Goal: Register for event/course

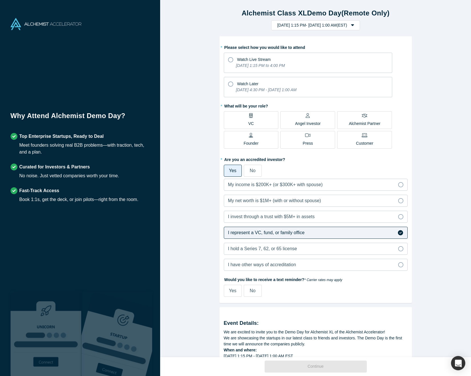
click at [250, 123] on p "VC" at bounding box center [250, 124] width 5 height 6
click at [0, 0] on input "VC" at bounding box center [0, 0] width 0 height 0
click at [230, 83] on icon at bounding box center [230, 83] width 5 height 5
click at [0, 0] on input "Watch Later [DATE] 4:30 PM - [DATE] 1:00 AM" at bounding box center [0, 0] width 0 height 0
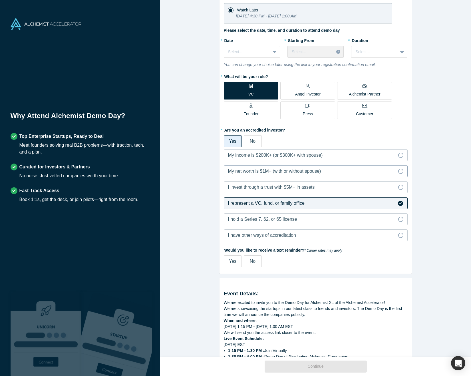
scroll to position [75, 0]
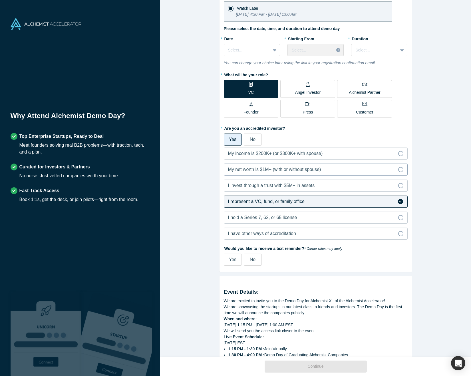
click at [285, 173] on label "My net worth is $1M+ (with or without spouse)" at bounding box center [316, 169] width 184 height 12
click at [0, 0] on input "My net worth is $1M+ (with or without spouse)" at bounding box center [0, 0] width 0 height 0
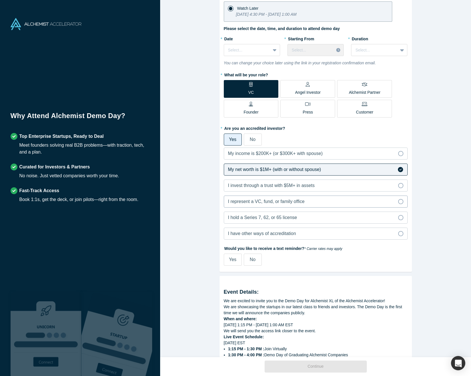
click at [292, 204] on div "I represent a VC, fund, or family office" at bounding box center [266, 201] width 77 height 7
click at [0, 0] on input "I represent a VC, fund, or family office" at bounding box center [0, 0] width 0 height 0
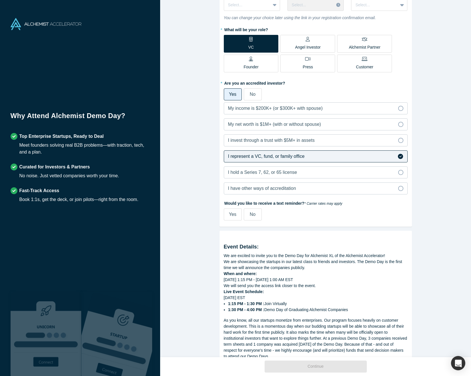
scroll to position [121, 0]
click at [250, 214] on span "No" at bounding box center [253, 213] width 6 height 5
click at [0, 0] on input "No" at bounding box center [0, 0] width 0 height 0
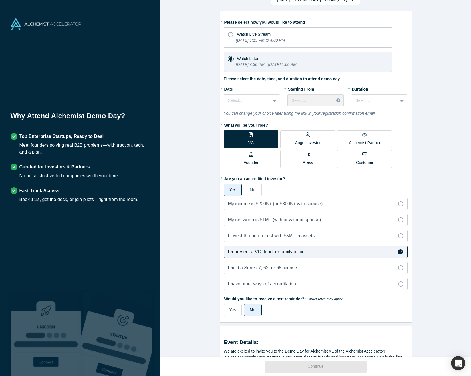
scroll to position [0, 0]
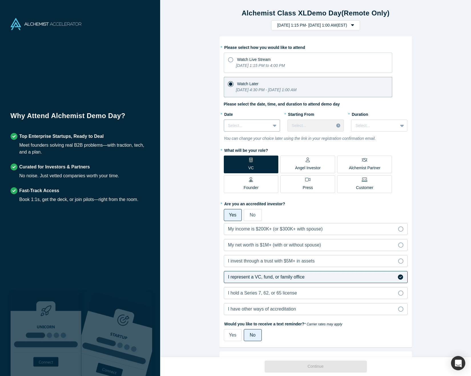
click at [257, 127] on div at bounding box center [247, 125] width 38 height 7
click at [251, 166] on div "[DATE]" at bounding box center [252, 166] width 56 height 11
click at [310, 124] on div at bounding box center [311, 125] width 38 height 7
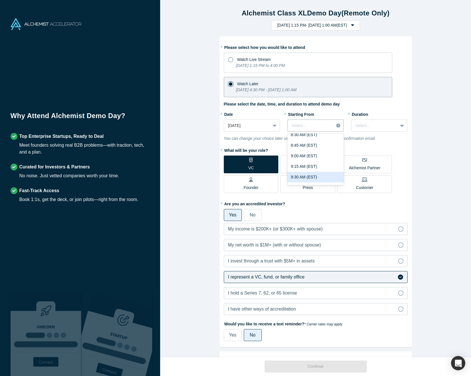
click at [307, 175] on div "9:30 AM (EST)" at bounding box center [316, 177] width 56 height 11
click at [373, 126] on div at bounding box center [375, 125] width 38 height 7
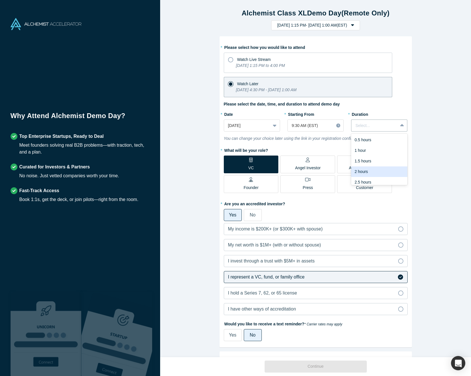
click at [366, 170] on div "2 hours" at bounding box center [379, 171] width 56 height 11
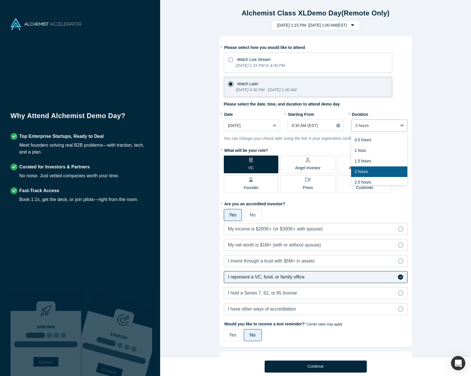
click at [388, 130] on div "2 hours" at bounding box center [379, 125] width 56 height 12
click at [382, 181] on div "2.5 hours" at bounding box center [379, 182] width 56 height 11
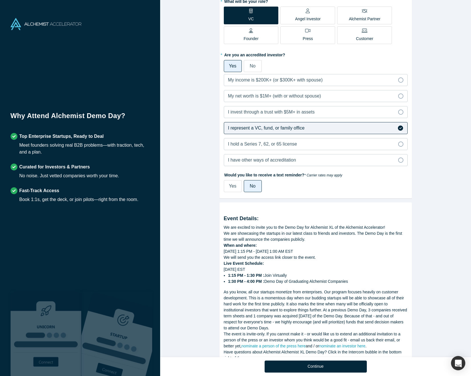
scroll to position [172, 0]
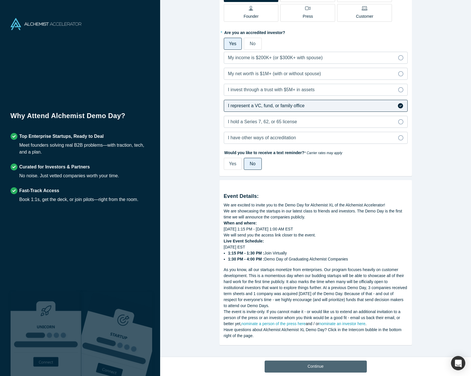
click at [327, 364] on button "Continue" at bounding box center [316, 366] width 102 height 12
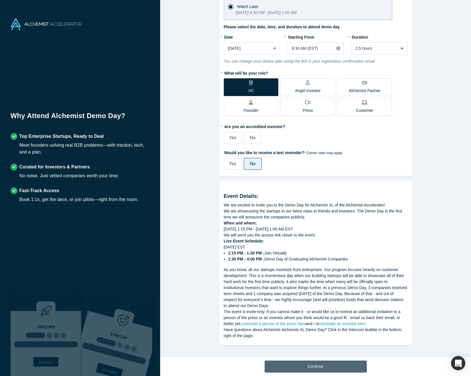
scroll to position [78, 0]
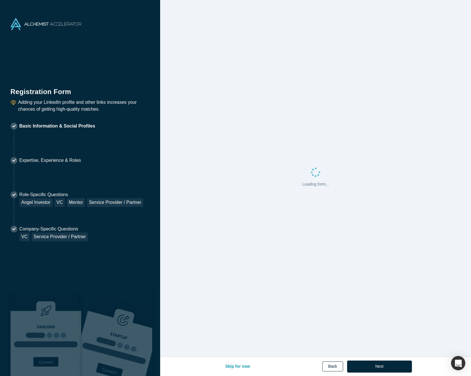
select select "US"
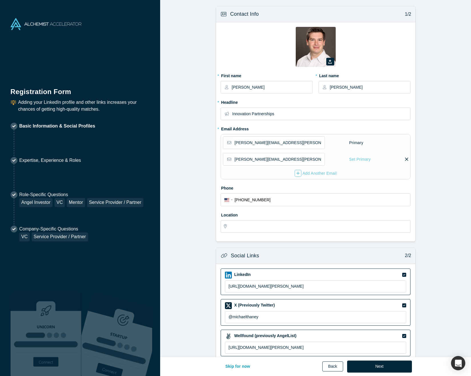
type input "[GEOGRAPHIC_DATA], [GEOGRAPHIC_DATA], [GEOGRAPHIC_DATA]"
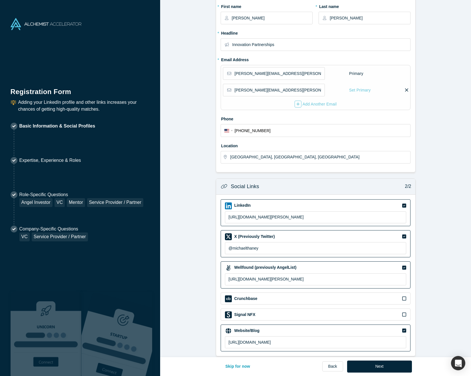
scroll to position [77, 0]
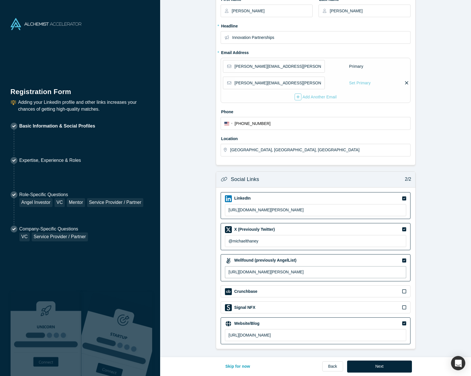
drag, startPoint x: 304, startPoint y: 272, endPoint x: 218, endPoint y: 270, distance: 85.4
click at [218, 270] on div "LinkedIn [URL][DOMAIN_NAME][PERSON_NAME] X (Previously Twitter) @[PERSON_NAME] …" at bounding box center [315, 267] width 199 height 161
click at [382, 364] on button "Next" at bounding box center [379, 366] width 65 height 12
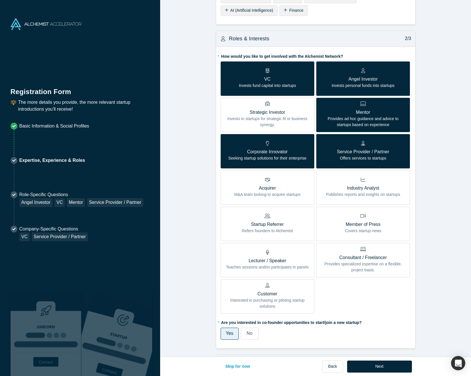
scroll to position [109, 0]
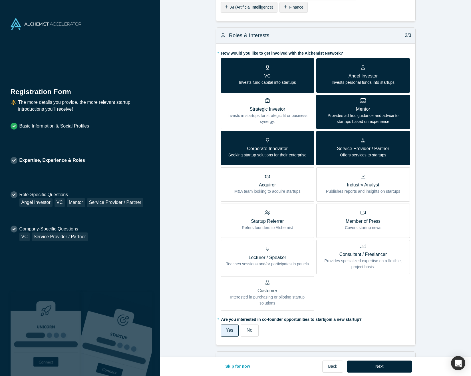
click at [270, 215] on span "Startup Referrer Refers founders to Alchemist" at bounding box center [267, 221] width 51 height 18
click at [0, 0] on input "Startup Referrer Refers founders to Alchemist" at bounding box center [0, 0] width 0 height 0
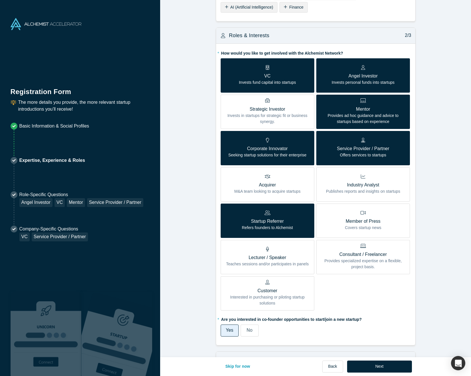
scroll to position [113, 0]
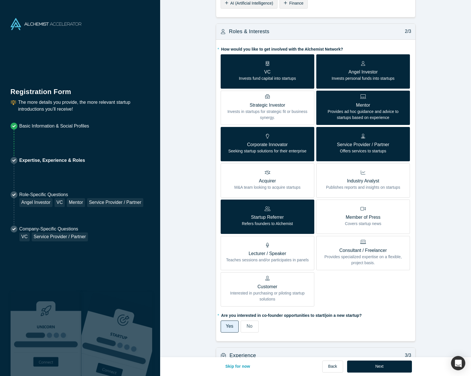
click at [346, 145] on p "Service Provider / Partner" at bounding box center [363, 144] width 52 height 7
click at [0, 0] on input "Service Provider / Partner Offers services to startups" at bounding box center [0, 0] width 0 height 0
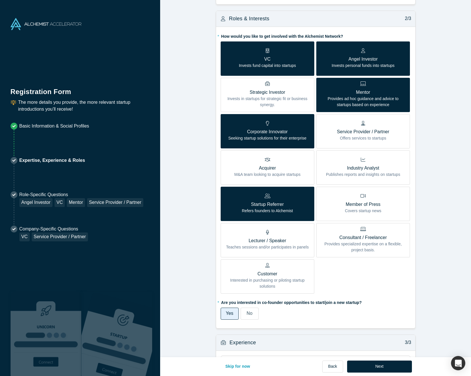
scroll to position [127, 0]
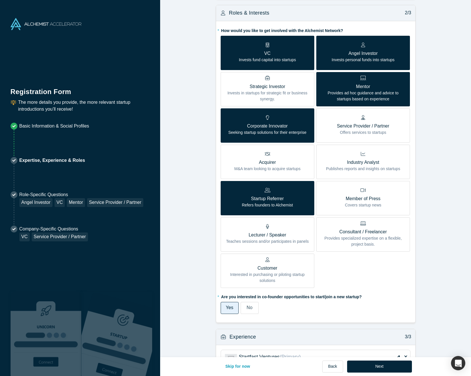
click at [367, 243] on p "Provides specialized expertise on a flexible, project basis." at bounding box center [363, 241] width 85 height 12
click at [0, 0] on input "Consultant / Freelancer Provides specialized expertise on a flexible, project b…" at bounding box center [0, 0] width 0 height 0
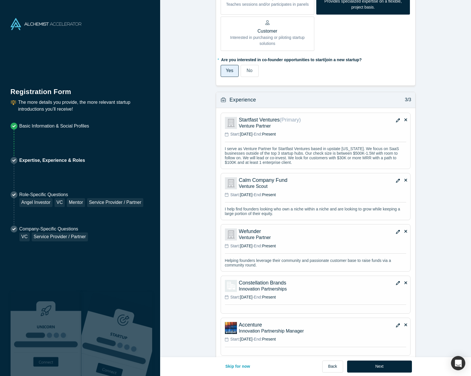
scroll to position [391, 0]
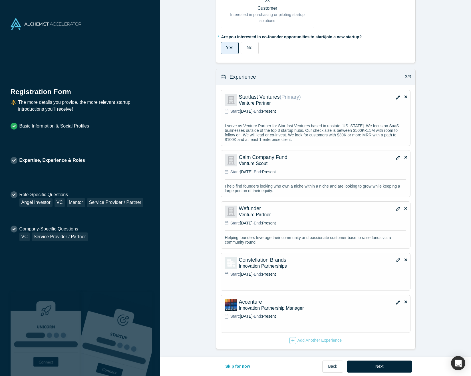
click at [292, 340] on icon "button" at bounding box center [292, 339] width 3 height 3
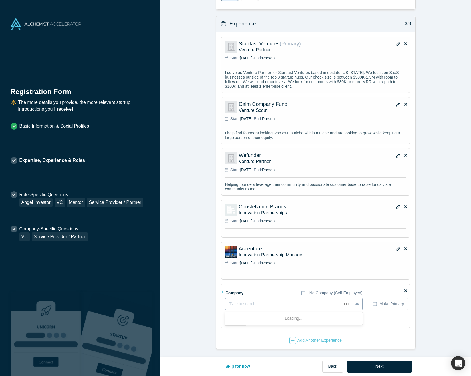
click at [290, 301] on div at bounding box center [283, 303] width 108 height 7
type input "[PERSON_NAME] software"
click at [282, 316] on div "[PERSON_NAME] Software" at bounding box center [294, 318] width 138 height 11
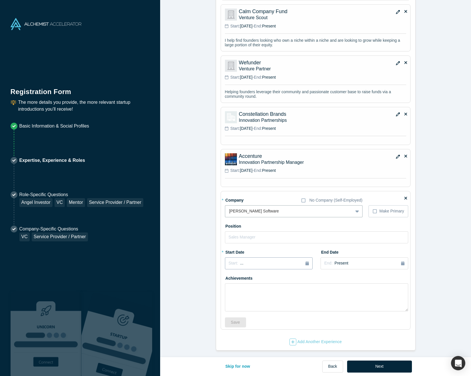
scroll to position [538, 0]
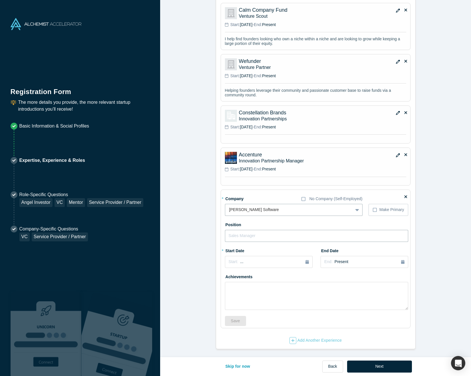
click at [268, 233] on input "text" at bounding box center [317, 236] width 184 height 12
type input "B"
type input "C"
type input "P"
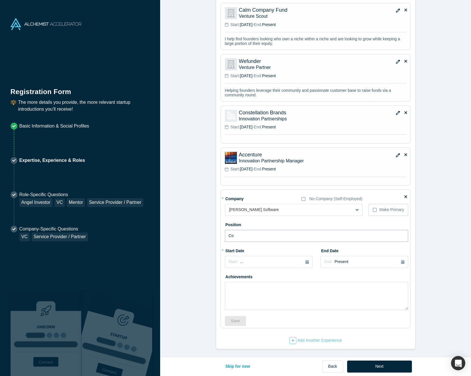
type input "C"
type input "Business Process Consultant"
click at [306, 262] on icon "button" at bounding box center [307, 262] width 3 height 4
click at [231, 277] on div "2025" at bounding box center [256, 278] width 62 height 12
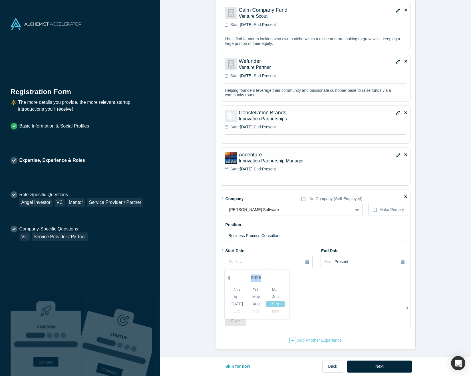
click at [229, 277] on button "Previous Year" at bounding box center [227, 278] width 6 height 6
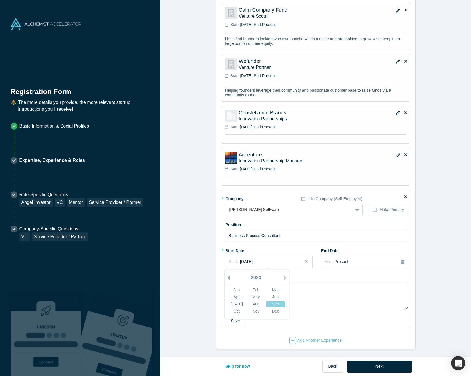
click at [229, 277] on button "Previous Year" at bounding box center [227, 278] width 6 height 6
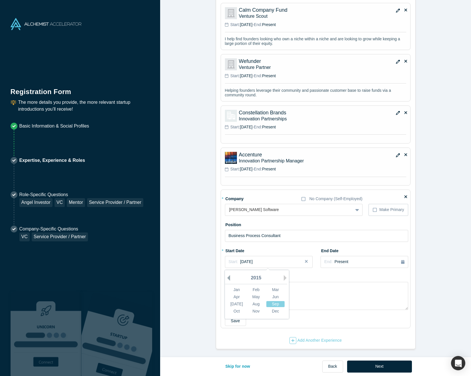
click at [229, 277] on button "Previous Year" at bounding box center [227, 278] width 6 height 6
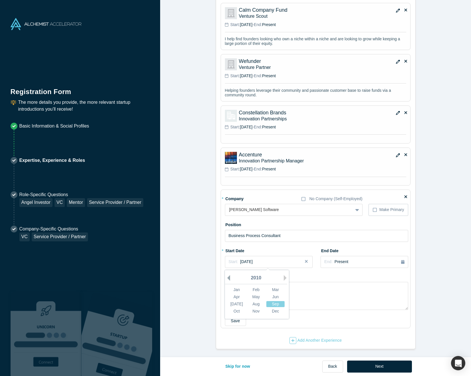
click at [229, 277] on button "Previous Year" at bounding box center [227, 278] width 6 height 6
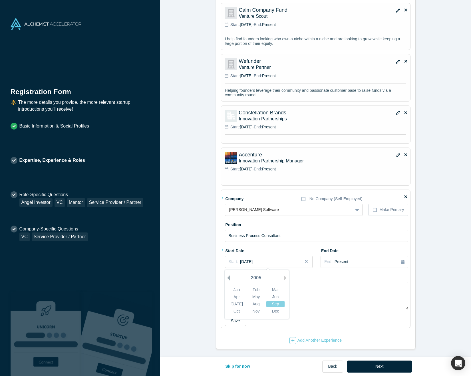
click at [229, 277] on button "Previous Year" at bounding box center [227, 278] width 6 height 6
click at [229, 278] on button "Previous Year" at bounding box center [227, 278] width 6 height 6
click at [252, 296] on div "May" at bounding box center [256, 297] width 18 height 6
click at [352, 262] on div "End: Present" at bounding box center [364, 261] width 80 height 6
click at [347, 278] on button "Previous Year" at bounding box center [347, 278] width 6 height 6
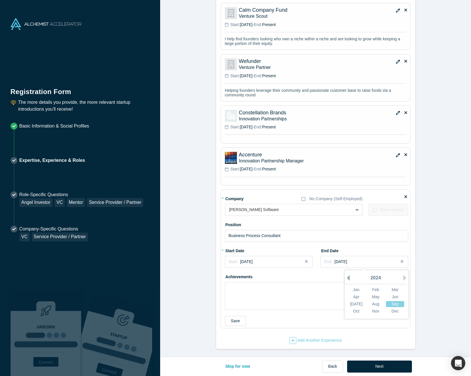
click at [348, 278] on button "Previous Year" at bounding box center [347, 278] width 6 height 6
click at [349, 278] on button "Previous Year" at bounding box center [347, 278] width 6 height 6
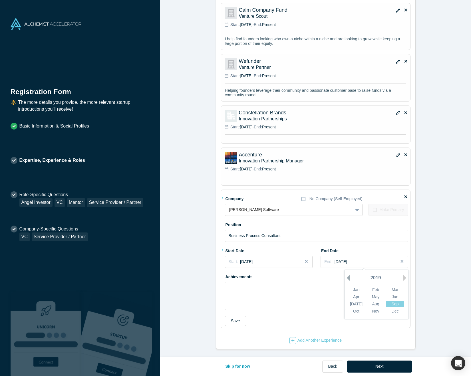
click at [349, 278] on button "Previous Year" at bounding box center [347, 278] width 6 height 6
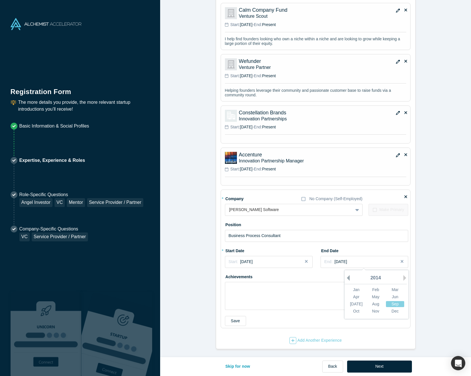
click at [349, 278] on button "Previous Year" at bounding box center [347, 278] width 6 height 6
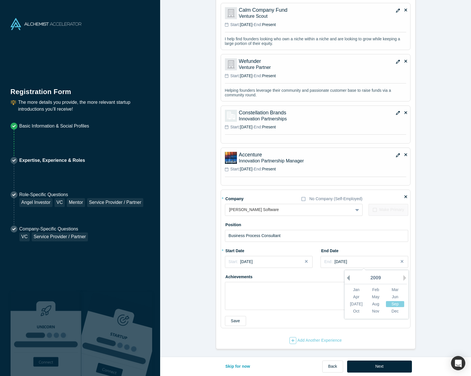
click at [349, 278] on button "Previous Year" at bounding box center [347, 278] width 6 height 6
click at [396, 299] on div "Jun" at bounding box center [395, 297] width 18 height 6
click at [245, 263] on span "[DATE]" at bounding box center [246, 261] width 13 height 5
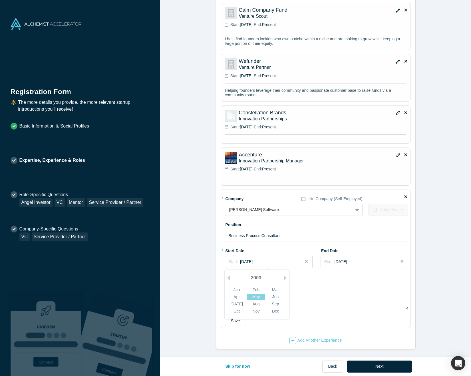
click at [272, 295] on div "Jun" at bounding box center [275, 297] width 18 height 6
click at [234, 319] on button "Save" at bounding box center [235, 321] width 21 height 10
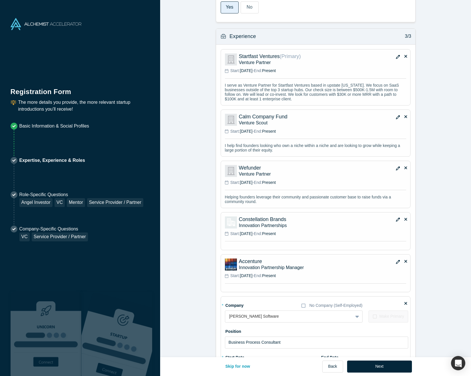
scroll to position [432, 0]
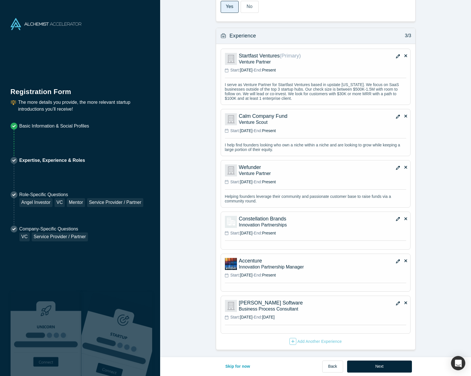
click at [398, 261] on icon "button" at bounding box center [398, 261] width 4 height 4
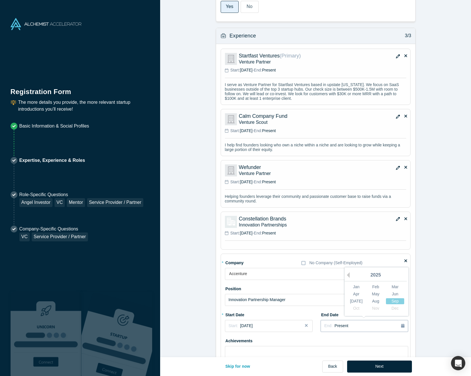
click at [344, 326] on span "Present" at bounding box center [342, 325] width 14 height 5
click at [348, 274] on button "Previous Year" at bounding box center [347, 275] width 6 height 6
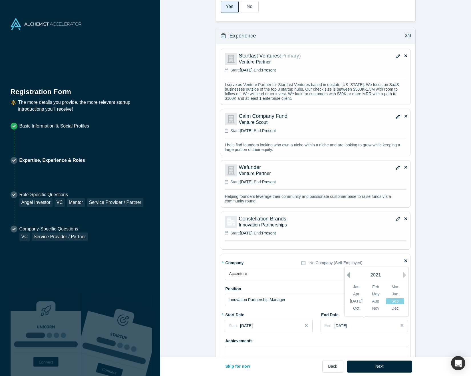
click at [348, 274] on button "Previous Year" at bounding box center [347, 275] width 6 height 6
click at [348, 274] on div "2018" at bounding box center [376, 275] width 62 height 12
click at [395, 295] on div "Jun" at bounding box center [395, 294] width 18 height 6
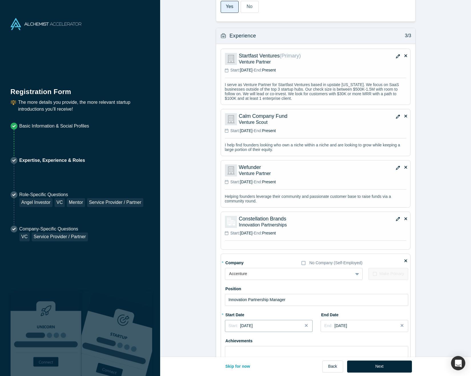
click at [253, 324] on span "[DATE]" at bounding box center [246, 325] width 13 height 5
click at [229, 276] on button "Previous Year" at bounding box center [227, 275] width 6 height 6
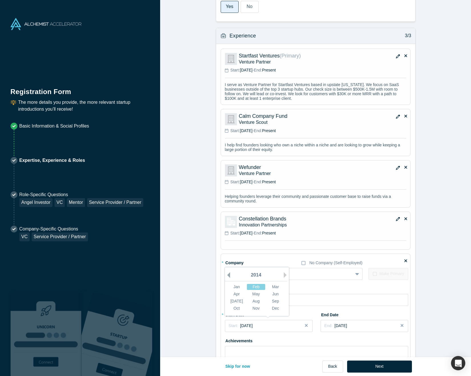
click at [229, 276] on button "Previous Year" at bounding box center [227, 275] width 6 height 6
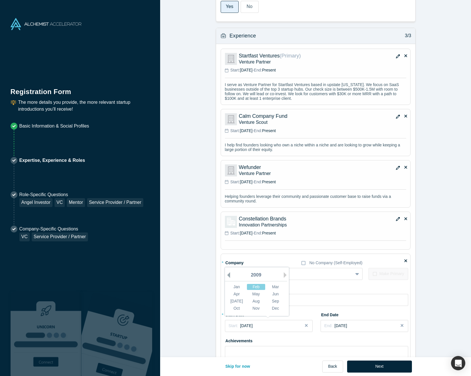
click at [229, 276] on button "Previous Year" at bounding box center [227, 275] width 6 height 6
click at [285, 275] on button "Next Year" at bounding box center [287, 275] width 6 height 6
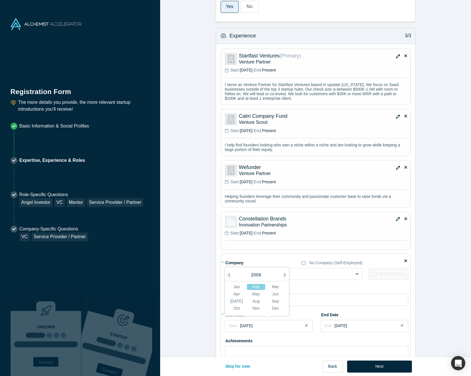
click at [276, 293] on div "Jun" at bounding box center [275, 294] width 18 height 6
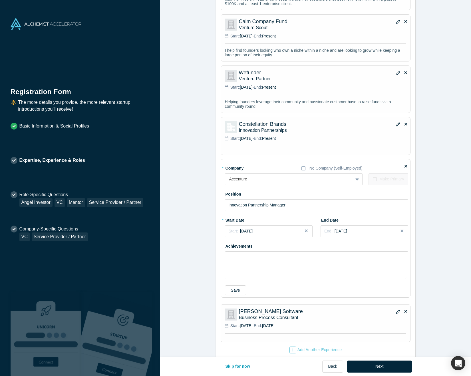
scroll to position [536, 0]
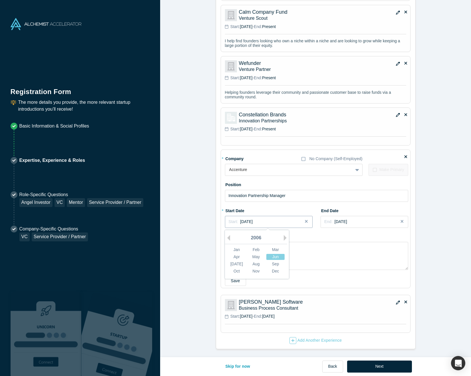
click at [251, 222] on span "[DATE]" at bounding box center [246, 221] width 13 height 5
click at [236, 263] on div "[DATE]" at bounding box center [237, 264] width 18 height 6
click at [236, 279] on button "Save" at bounding box center [235, 281] width 21 height 10
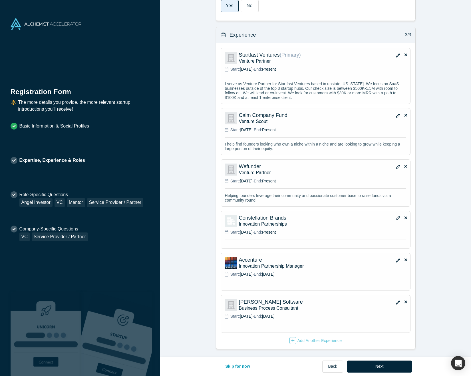
scroll to position [432, 0]
click at [376, 365] on button "Next" at bounding box center [379, 366] width 65 height 12
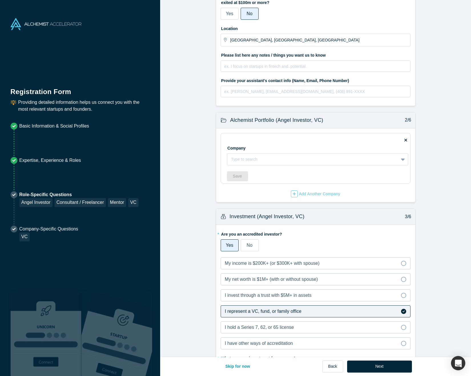
scroll to position [69, 0]
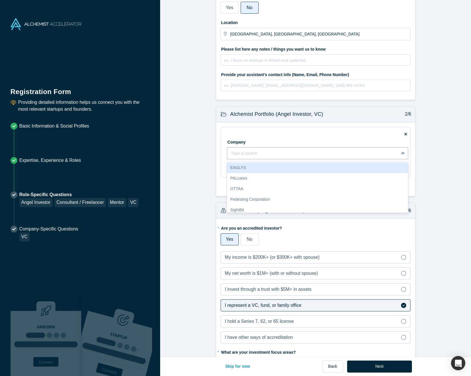
click at [275, 154] on div at bounding box center [313, 153] width 164 height 7
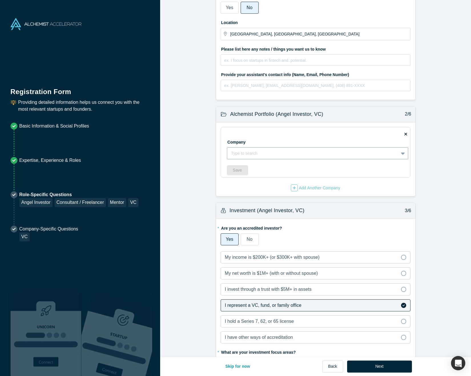
click at [275, 154] on div at bounding box center [313, 153] width 164 height 7
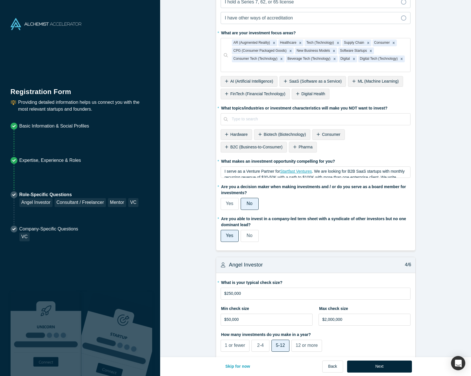
scroll to position [390, 0]
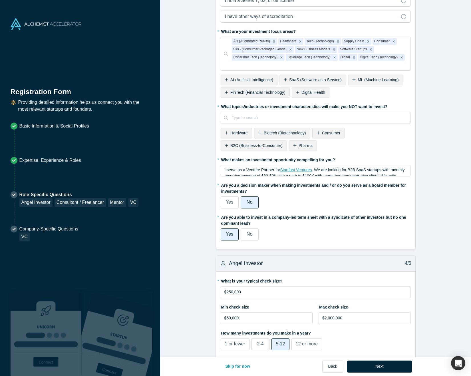
click at [226, 143] on icon at bounding box center [226, 145] width 3 height 4
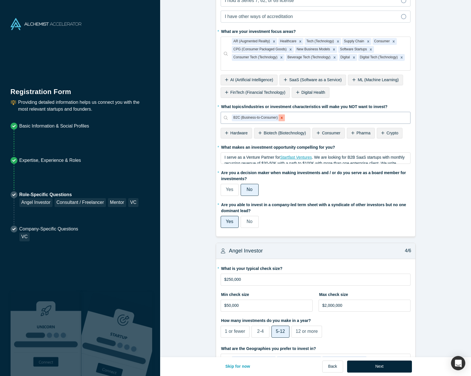
click at [281, 116] on icon "Remove B2C (Business-to-Consumer)" at bounding box center [282, 118] width 4 height 4
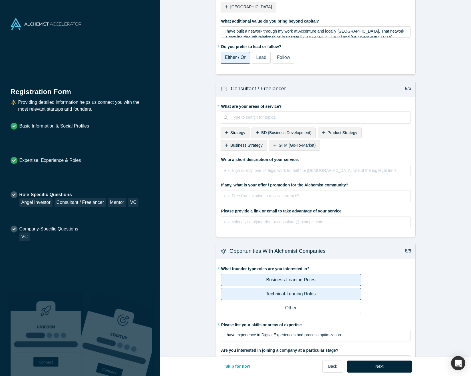
scroll to position [781, 0]
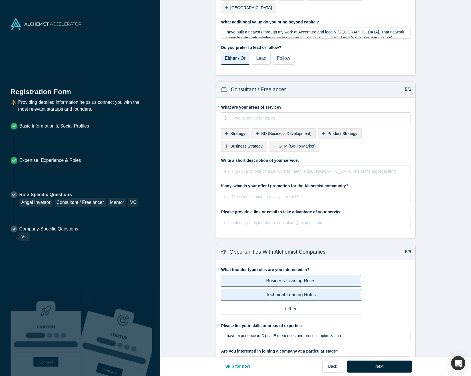
click at [324, 132] on icon at bounding box center [323, 133] width 3 height 3
click at [227, 144] on icon at bounding box center [226, 146] width 3 height 4
click at [258, 132] on icon at bounding box center [257, 133] width 3 height 3
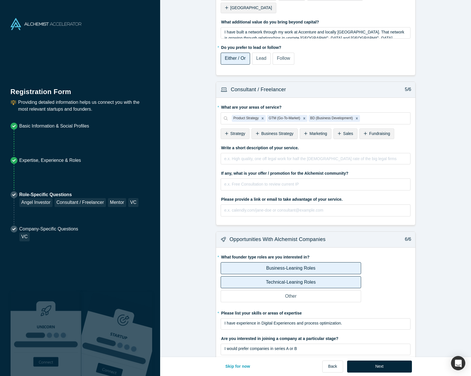
click at [340, 132] on icon at bounding box center [339, 133] width 3 height 3
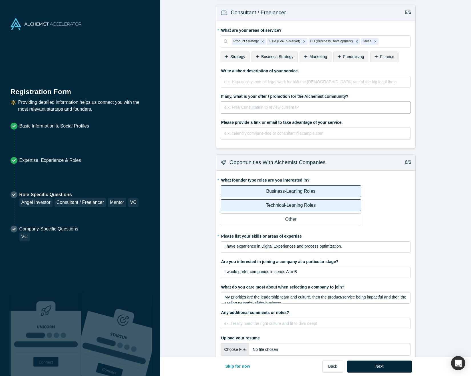
scroll to position [860, 0]
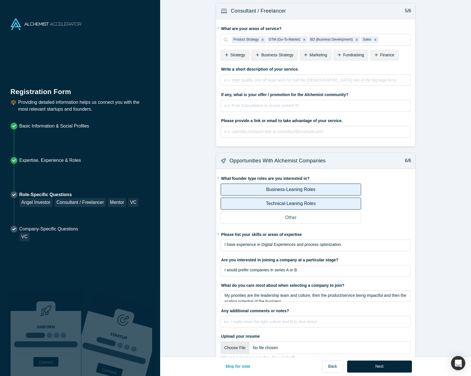
click at [304, 306] on label "Any additional comments or notes?" at bounding box center [316, 310] width 190 height 8
click at [380, 367] on button "Next" at bounding box center [379, 366] width 65 height 12
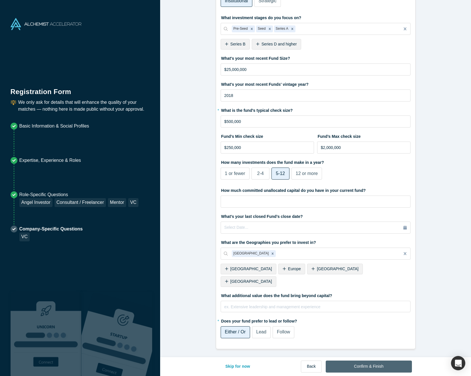
scroll to position [0, 0]
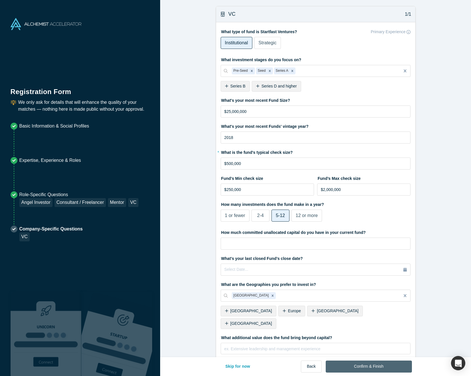
click at [374, 365] on button "Confirm & Finish" at bounding box center [369, 366] width 86 height 12
